Goal: Navigation & Orientation: Understand site structure

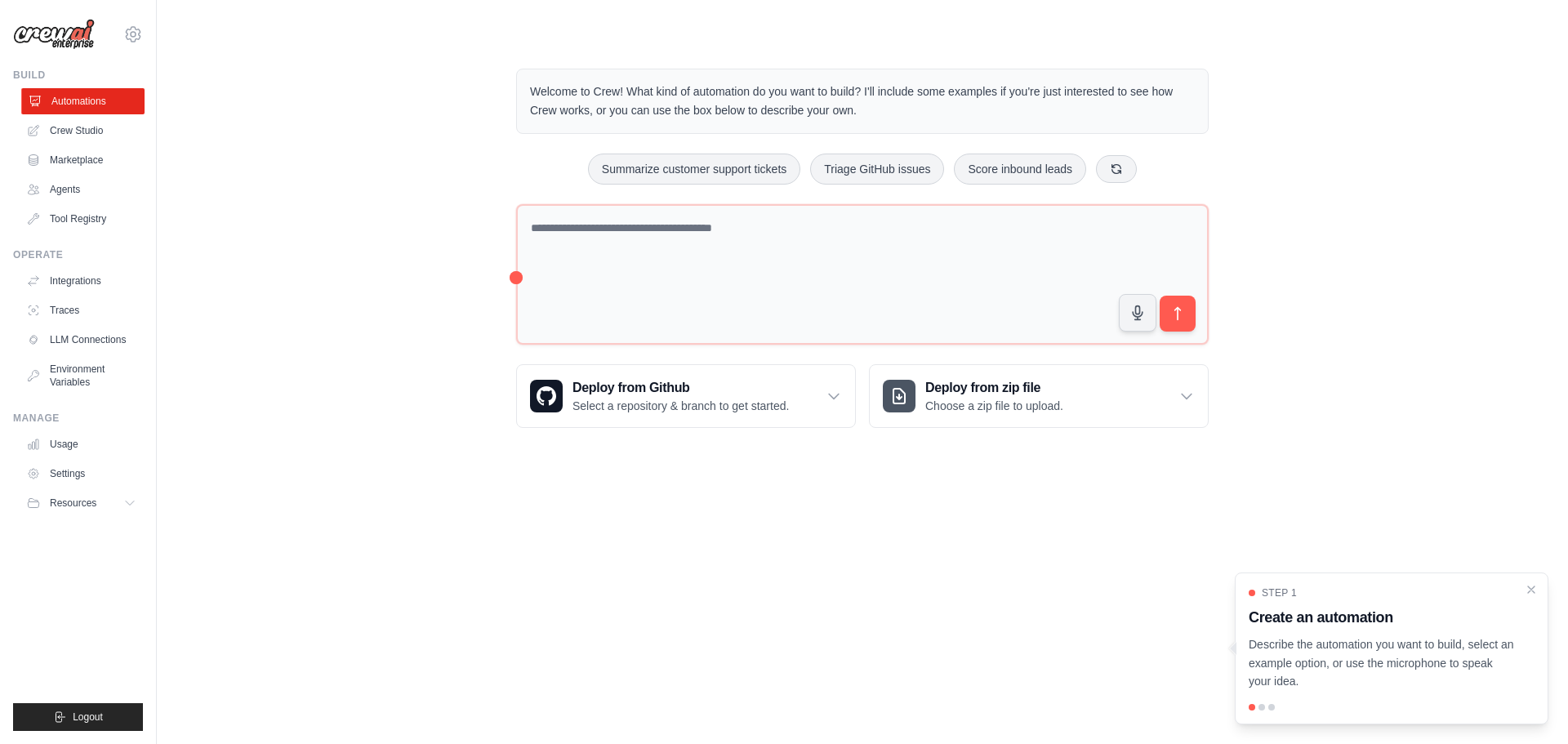
click at [96, 115] on link "Automations" at bounding box center [83, 101] width 123 height 26
click at [102, 144] on link "Crew Studio" at bounding box center [83, 131] width 123 height 26
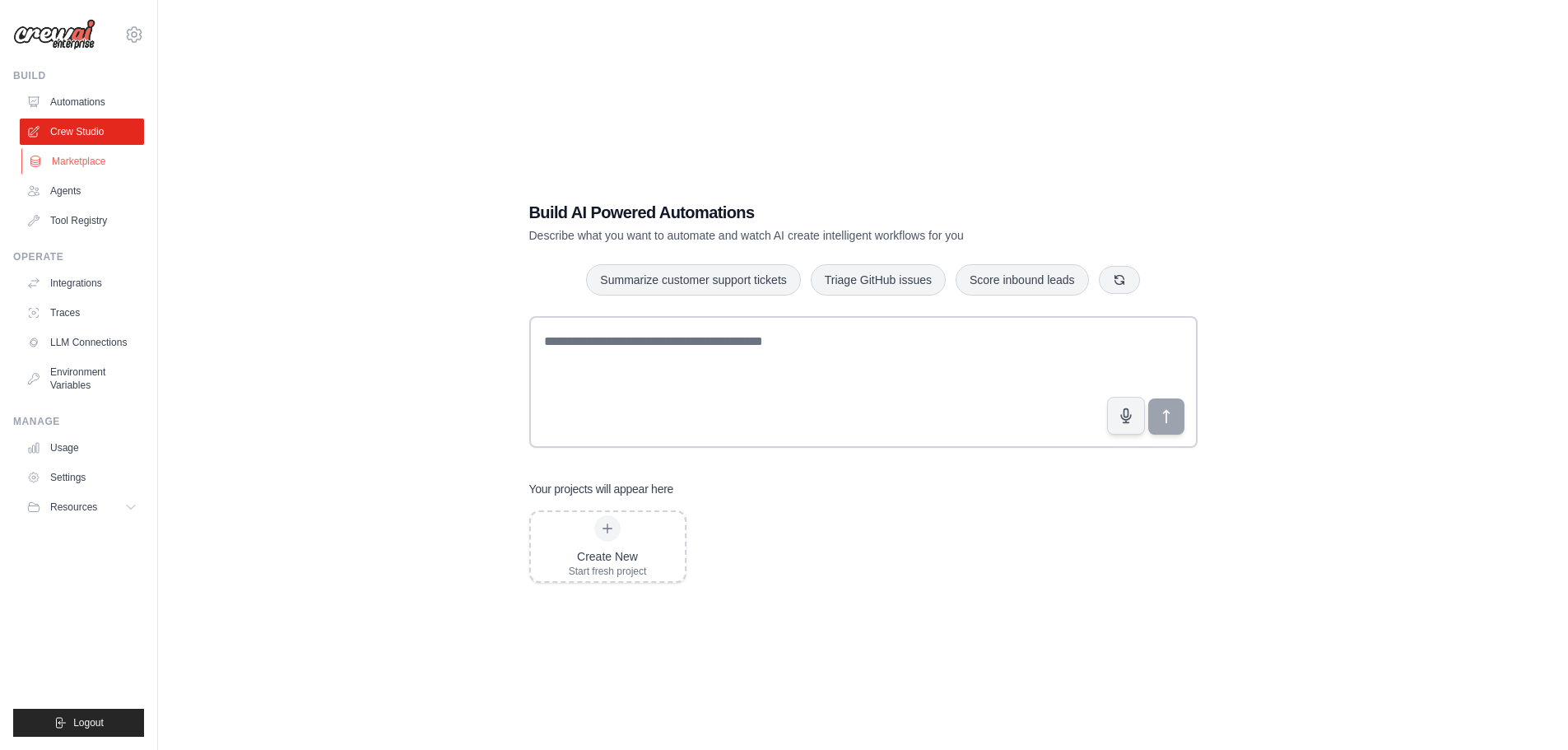
click at [71, 174] on link "Marketplace" at bounding box center [83, 161] width 124 height 26
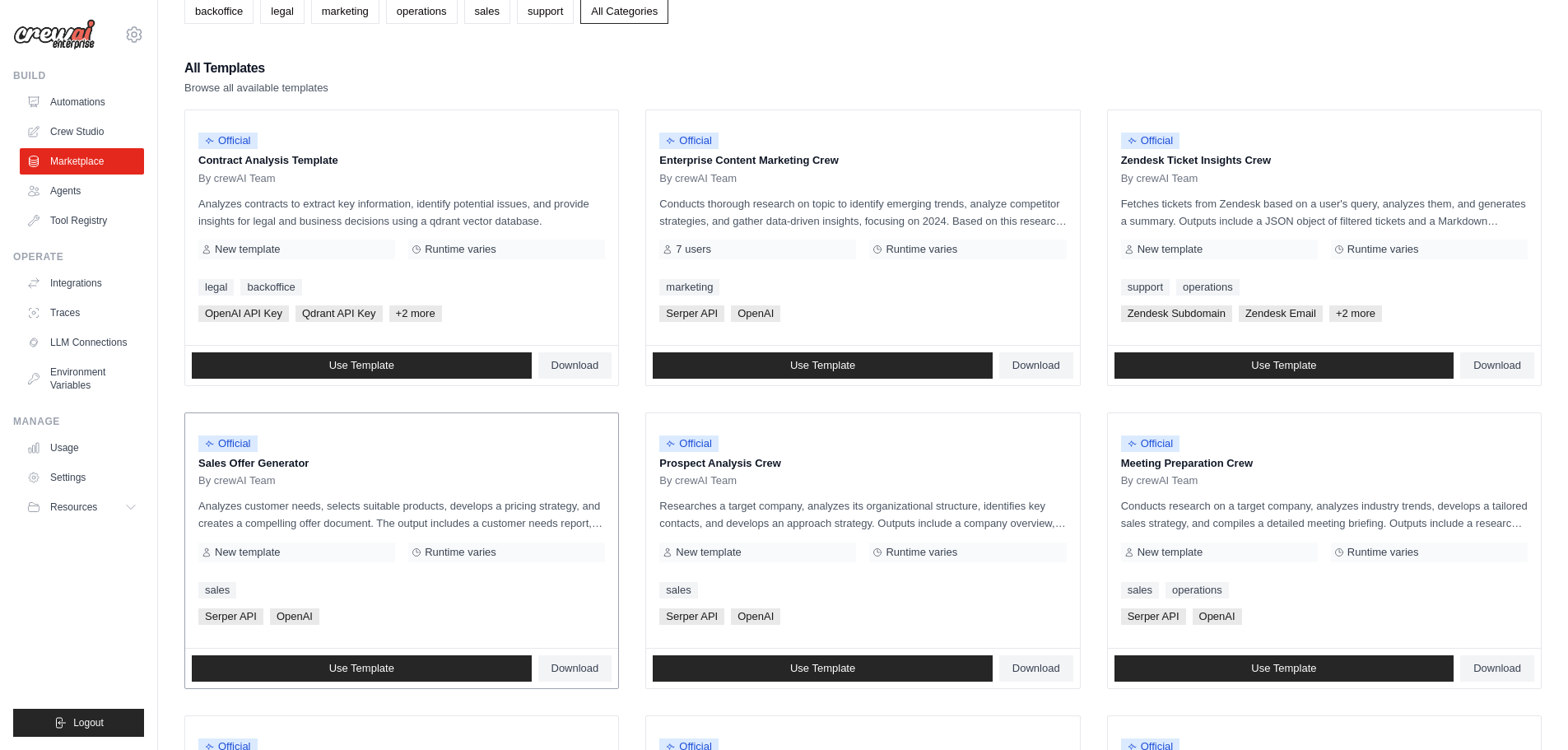
scroll to position [165, 0]
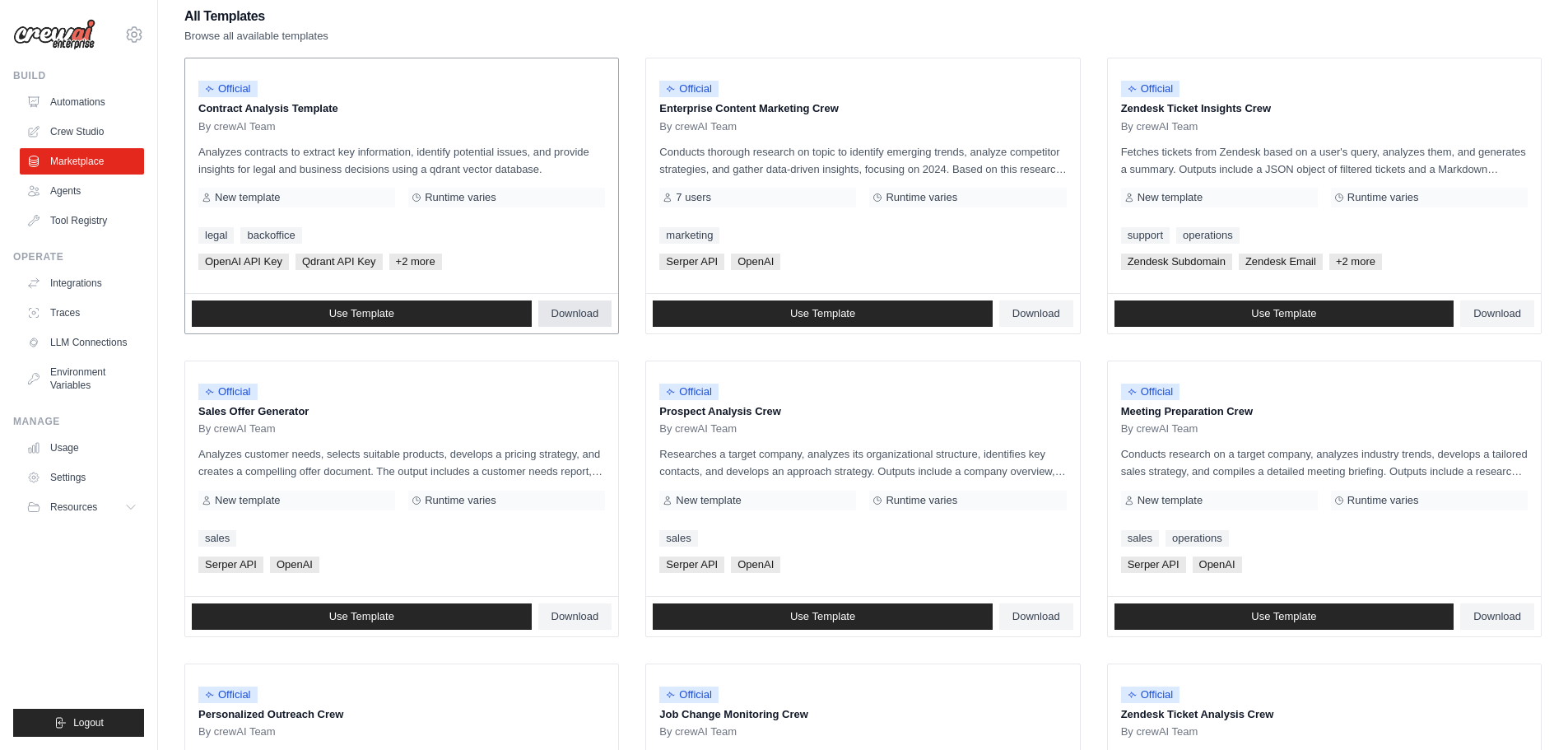
click at [578, 320] on span "Download" at bounding box center [575, 313] width 48 height 13
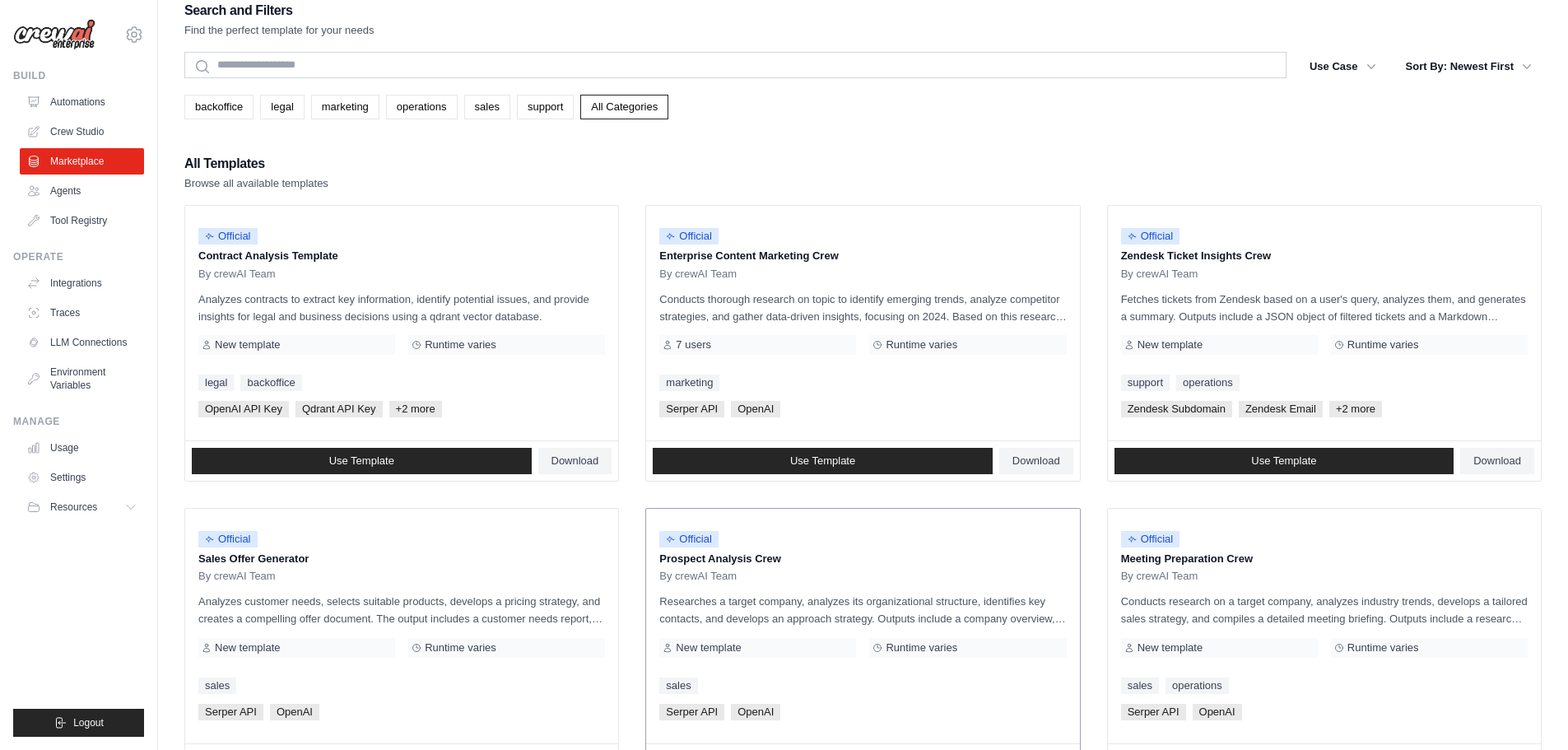
scroll to position [0, 0]
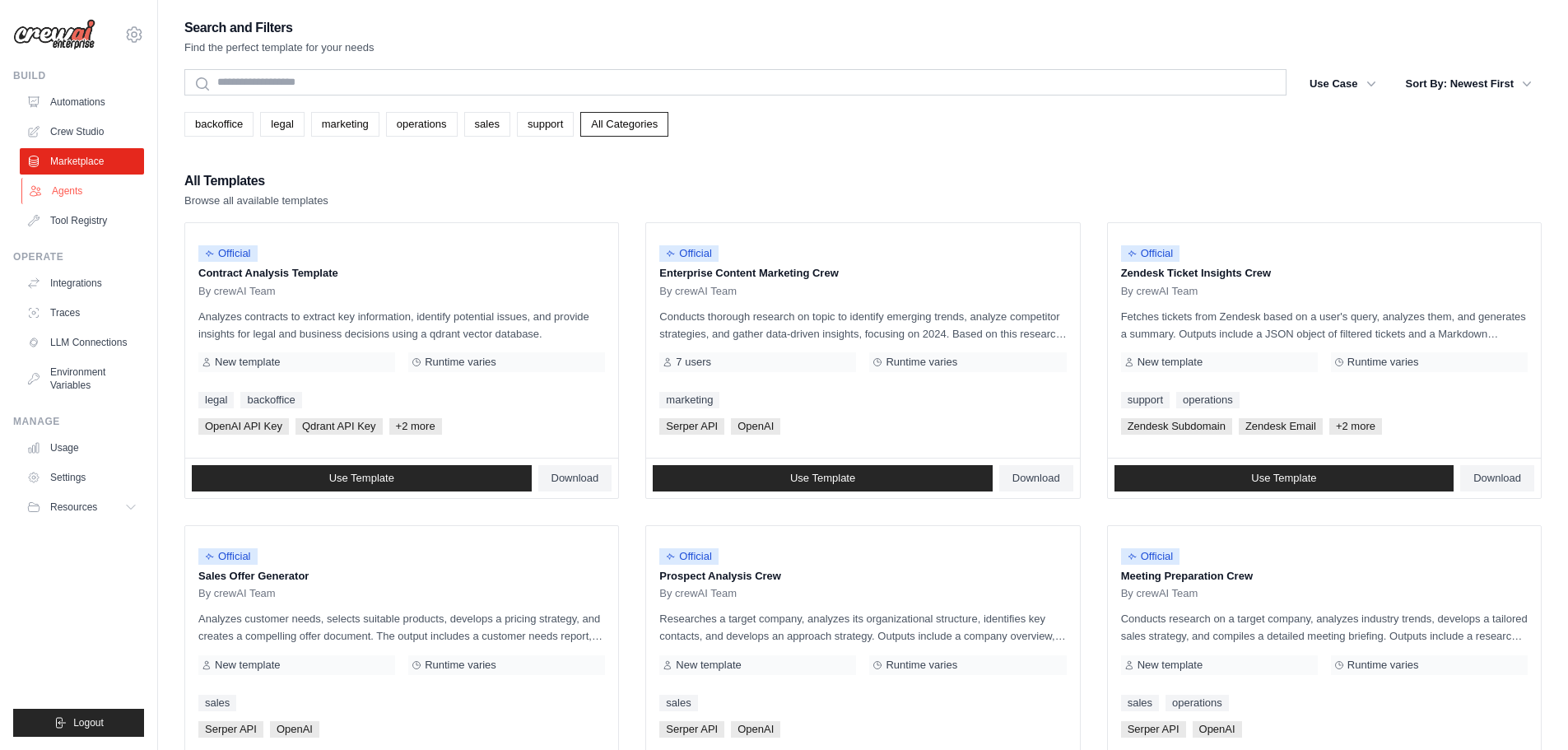
click at [88, 204] on link "Agents" at bounding box center [83, 191] width 124 height 26
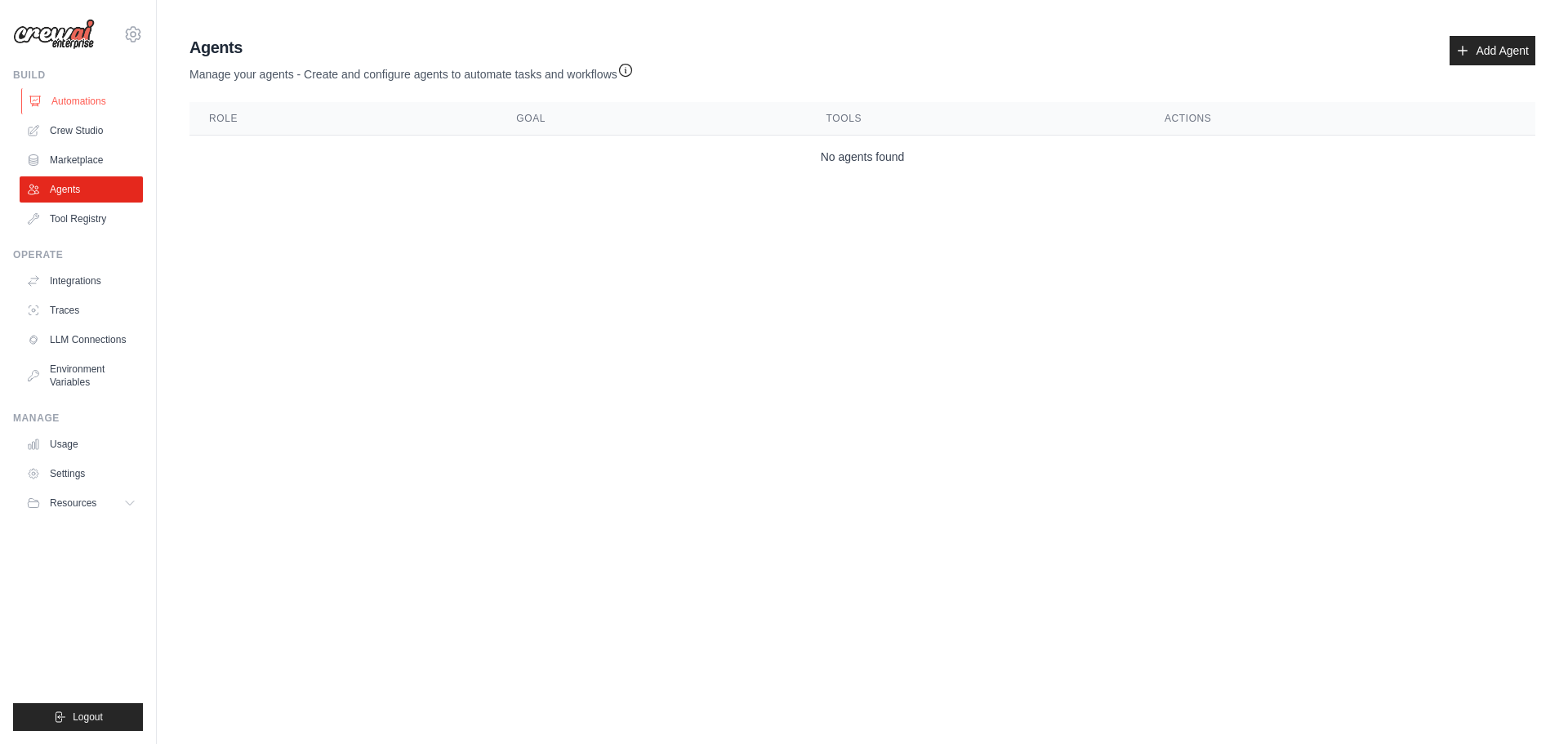
click at [66, 110] on link "Automations" at bounding box center [83, 101] width 123 height 26
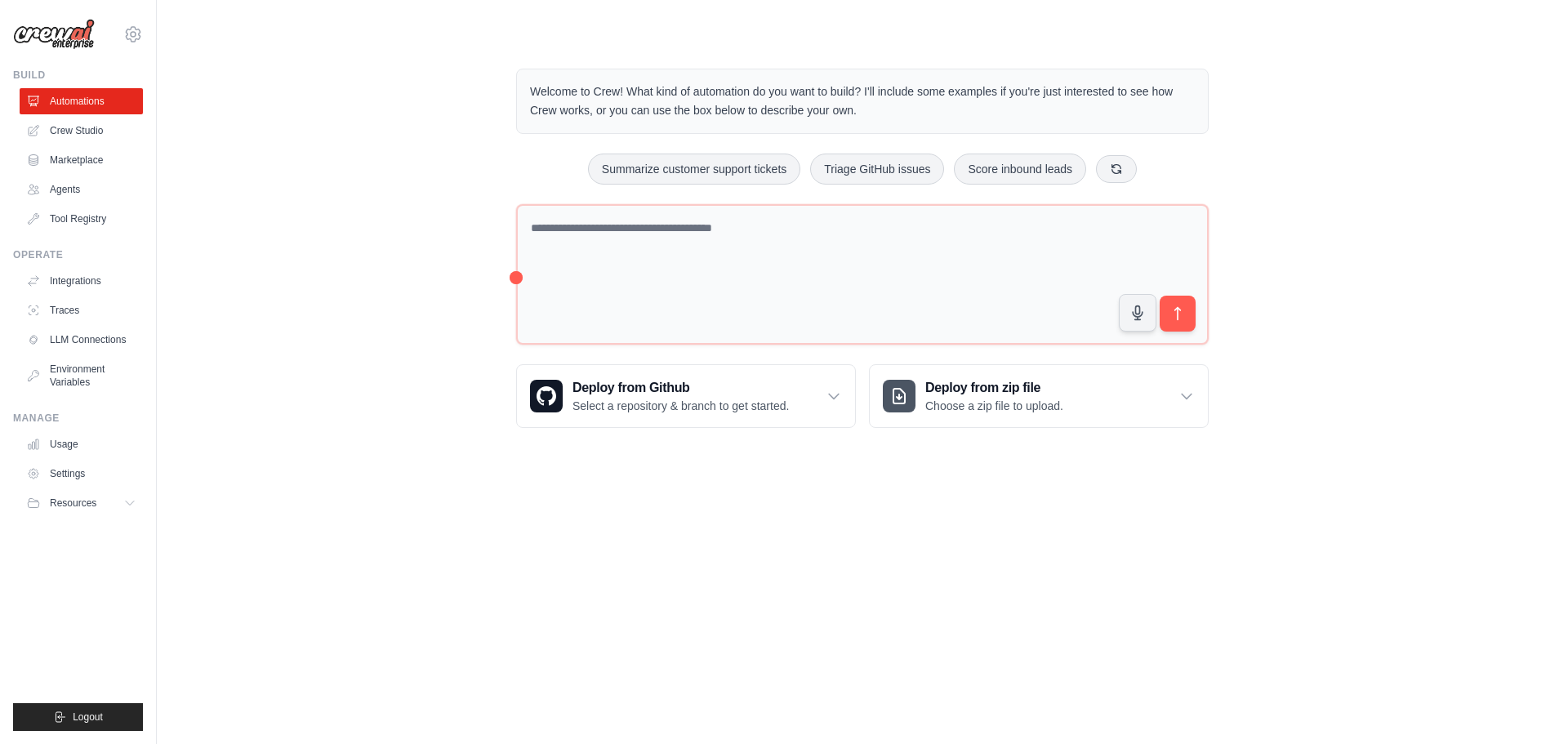
click at [61, 38] on img at bounding box center [53, 34] width 82 height 31
click at [103, 487] on link "Settings" at bounding box center [83, 474] width 123 height 26
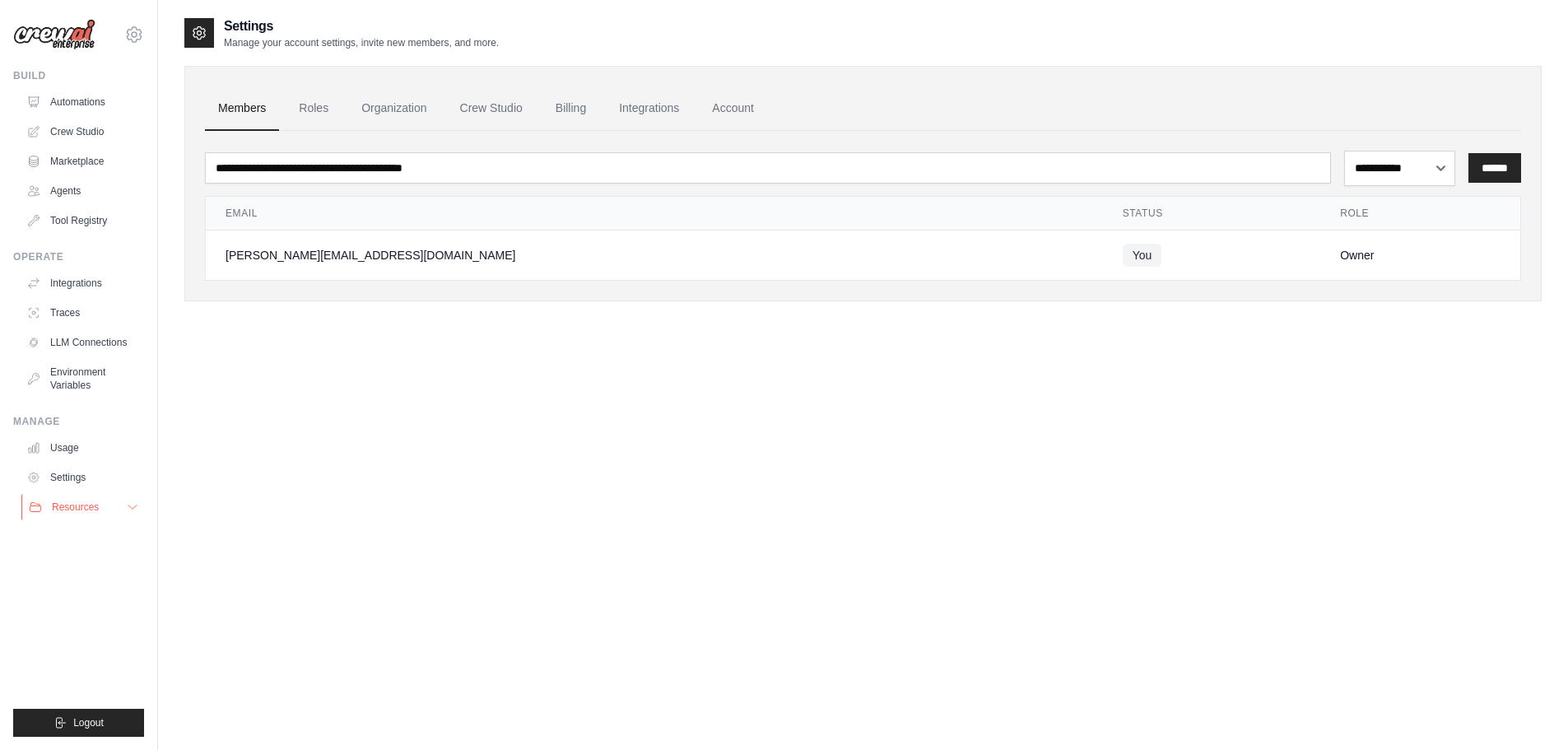
click at [71, 520] on button "Resources" at bounding box center [83, 507] width 124 height 26
click at [82, 490] on link "Settings" at bounding box center [83, 477] width 124 height 26
click at [1374, 182] on select "**********" at bounding box center [1400, 168] width 112 height 36
click at [341, 123] on link "Roles" at bounding box center [313, 109] width 56 height 44
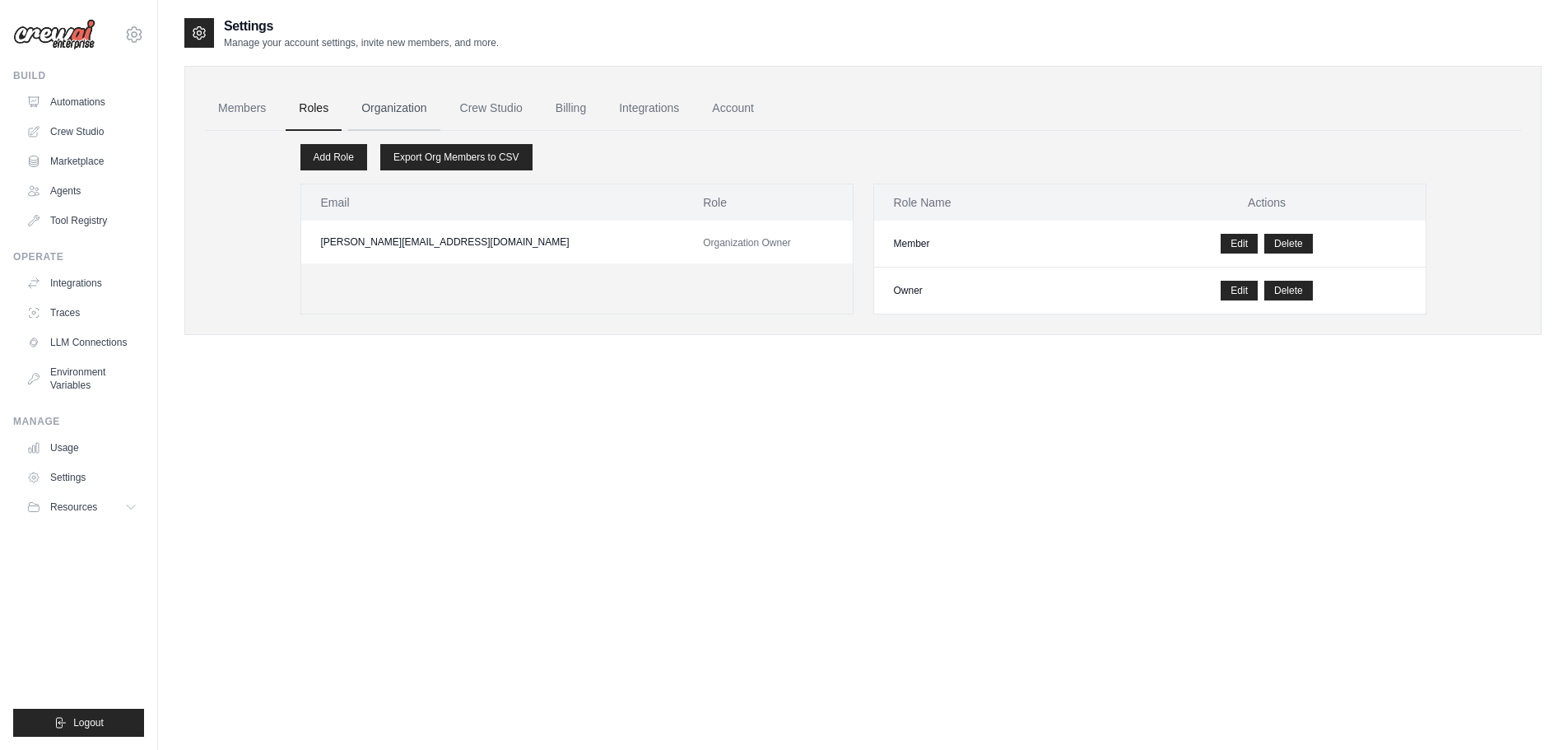
click at [420, 116] on link "Organization" at bounding box center [393, 109] width 91 height 44
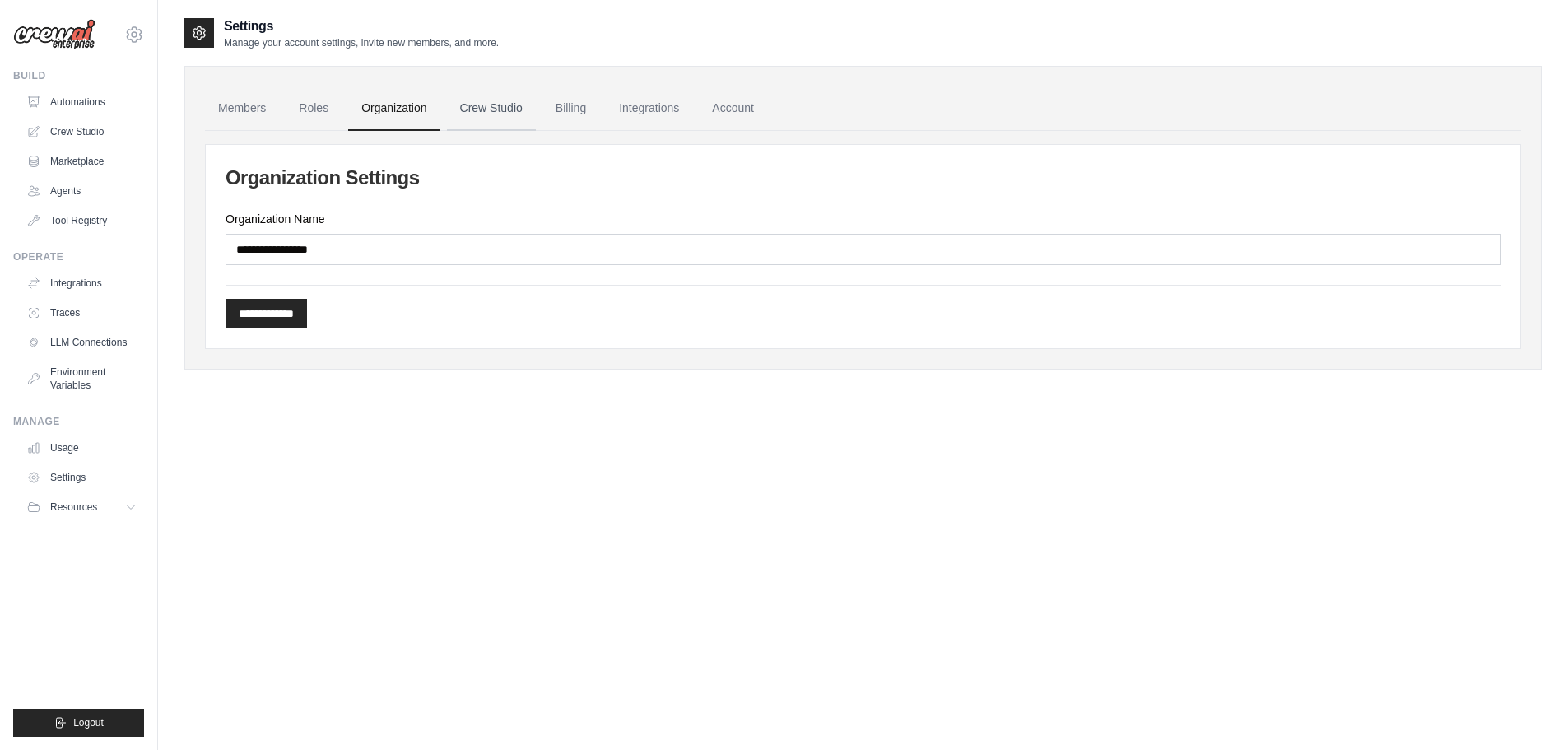
click at [536, 128] on link "Crew Studio" at bounding box center [491, 109] width 89 height 44
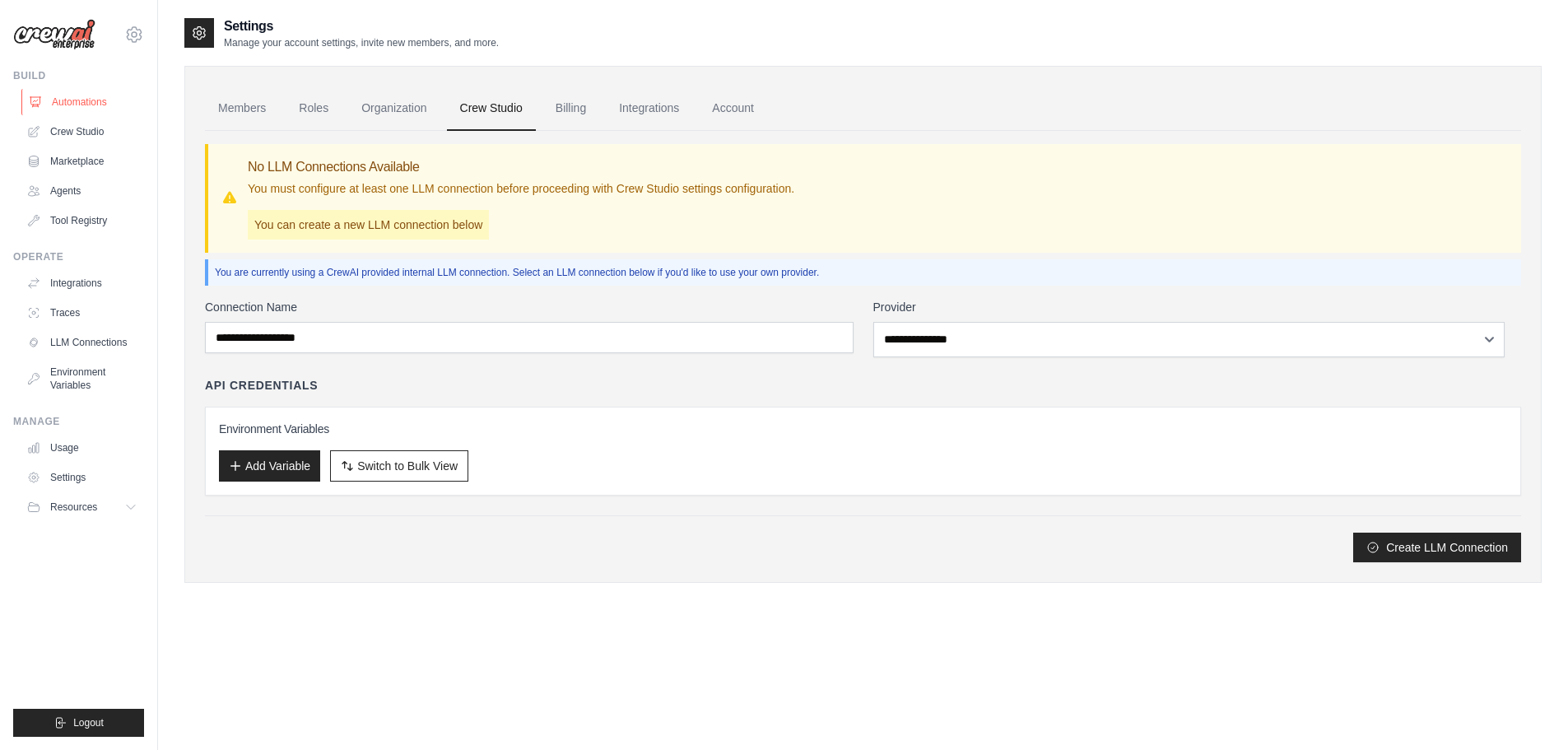
click at [102, 115] on link "Automations" at bounding box center [83, 102] width 124 height 26
click at [93, 145] on link "Crew Studio" at bounding box center [83, 132] width 124 height 26
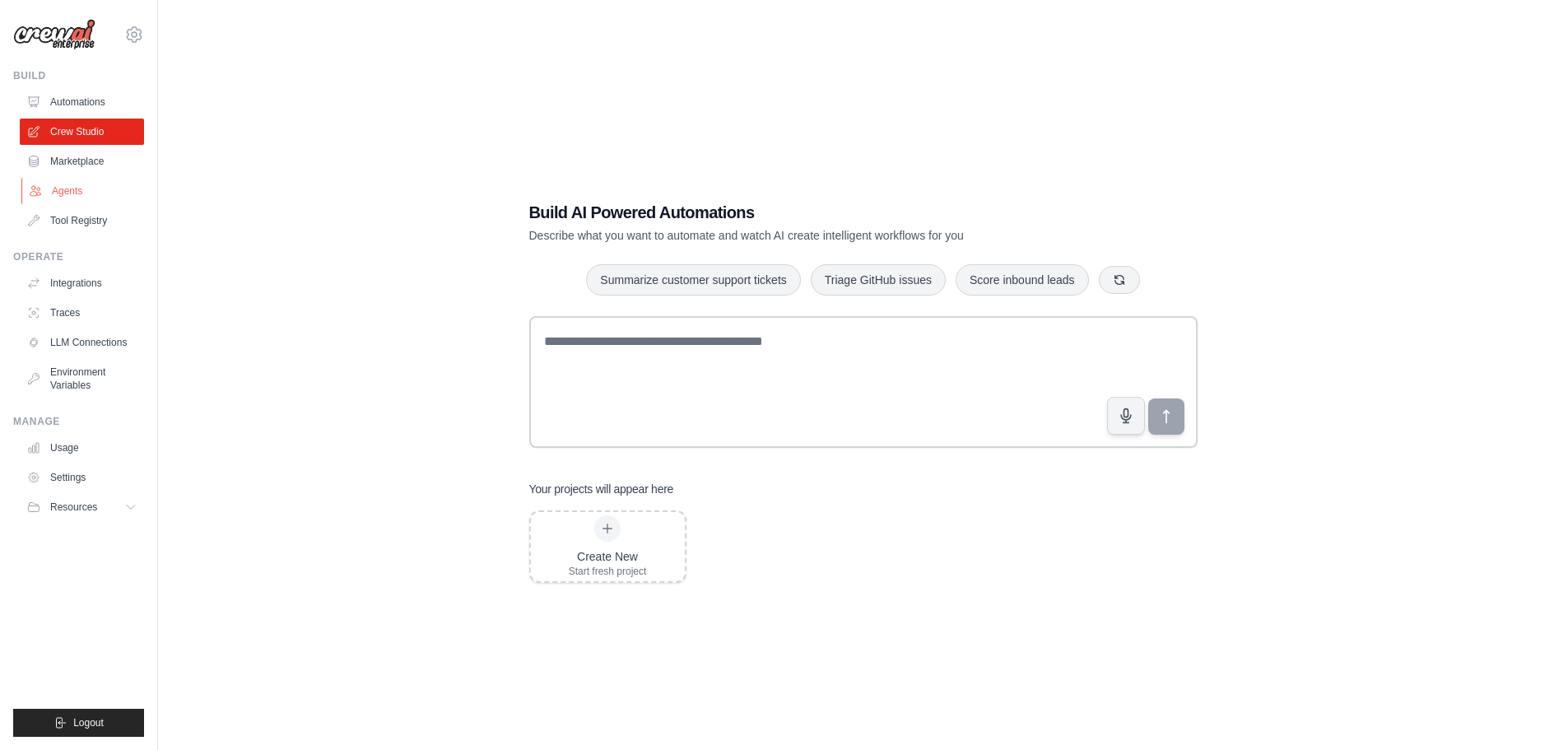
click at [81, 202] on link "Agents" at bounding box center [83, 191] width 124 height 26
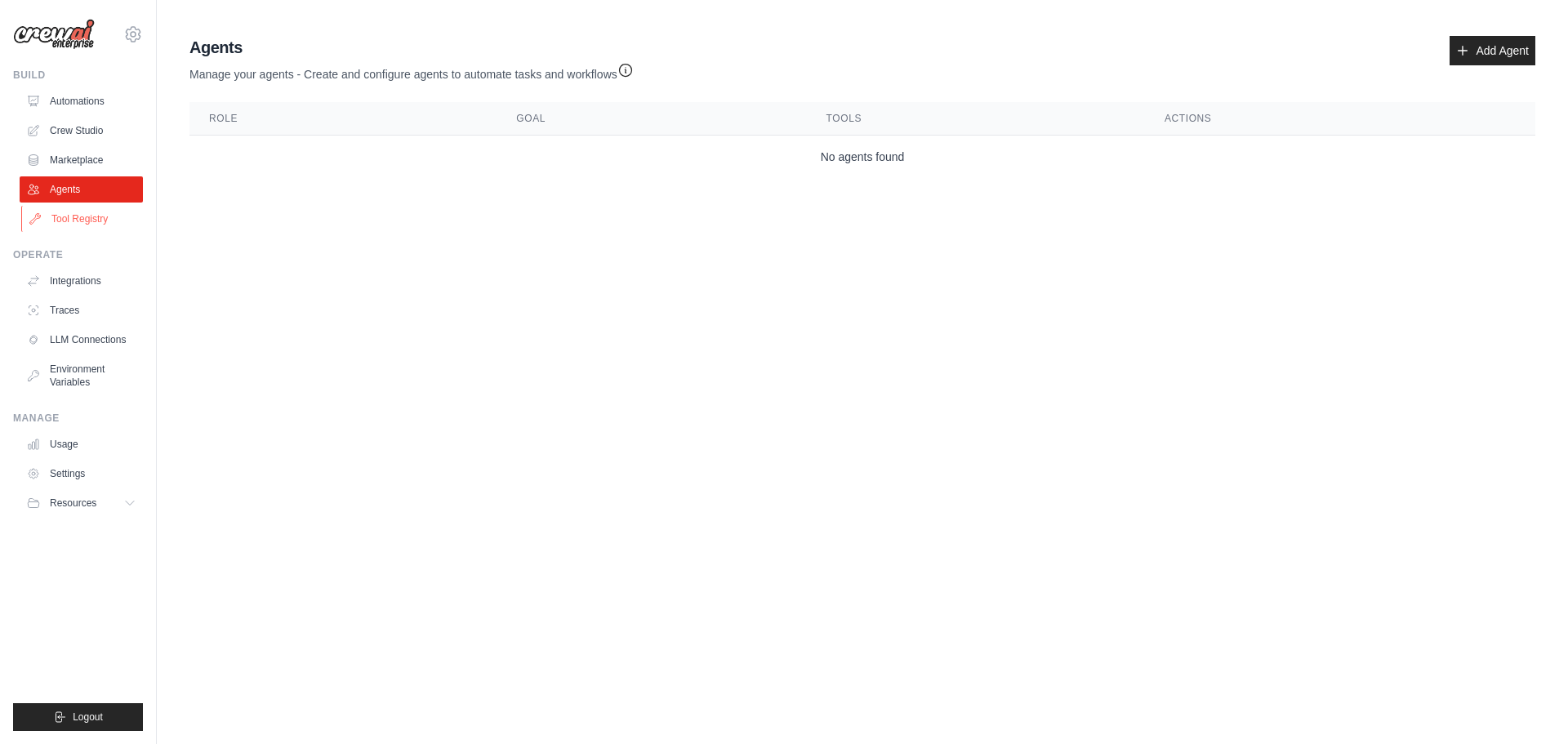
click at [96, 232] on link "Tool Registry" at bounding box center [83, 219] width 123 height 26
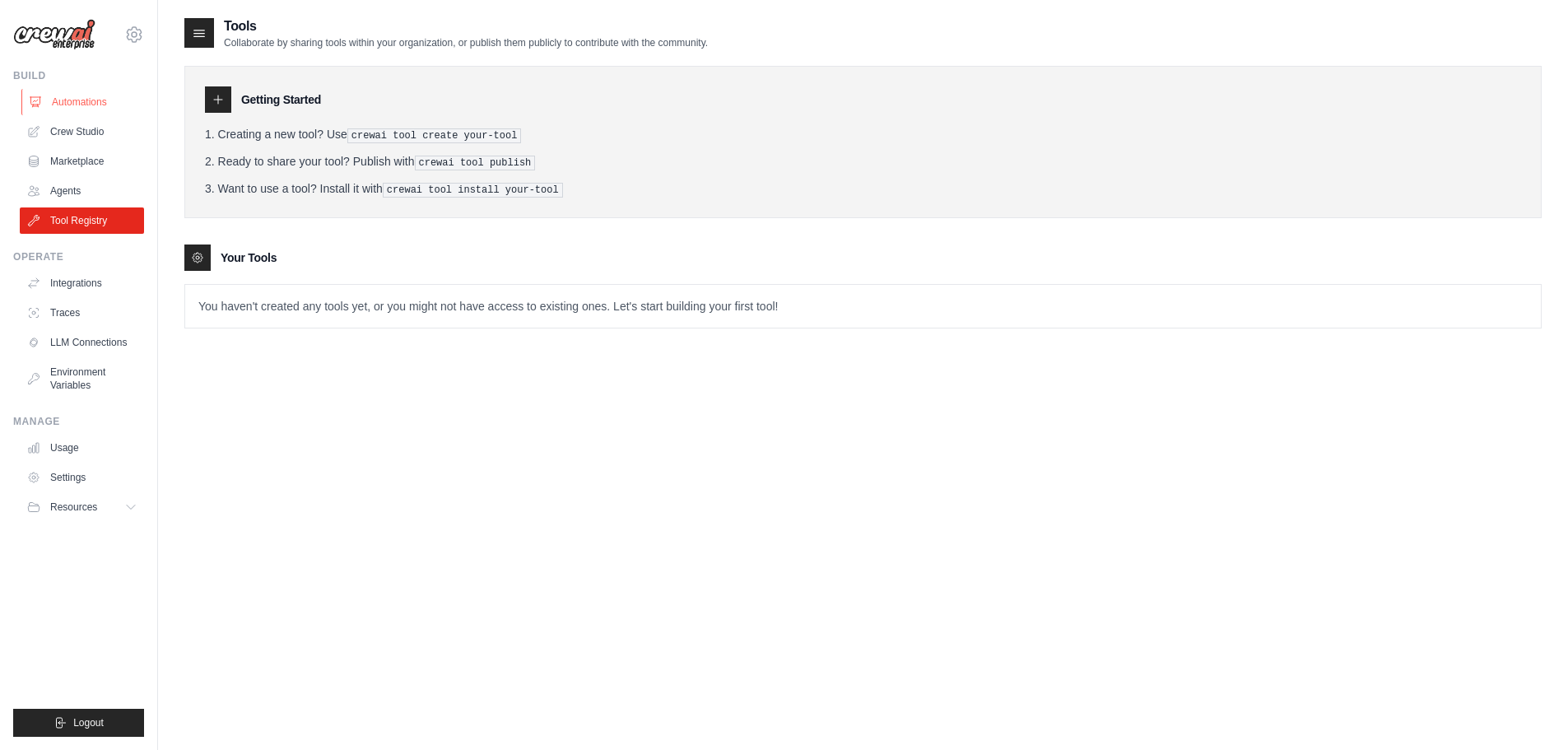
click at [84, 104] on link "Automations" at bounding box center [83, 102] width 124 height 26
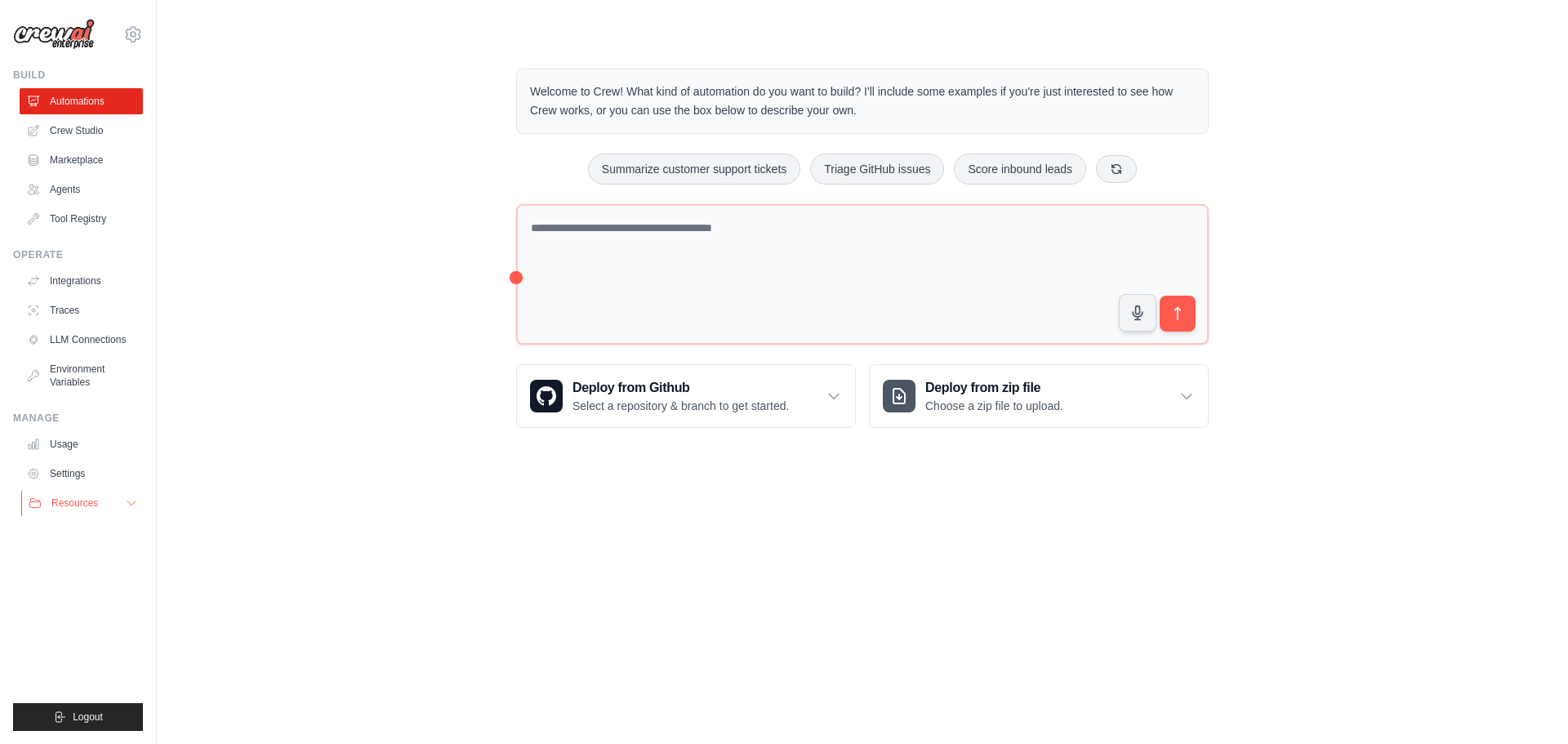
click at [90, 510] on span "Resources" at bounding box center [75, 502] width 47 height 13
click at [54, 40] on img at bounding box center [53, 34] width 82 height 31
click at [140, 35] on icon at bounding box center [133, 34] width 15 height 14
click at [1184, 48] on div "Welcome to Crew! What kind of automation do you want to build? I'll include som…" at bounding box center [862, 248] width 732 height 412
